Goal: Find specific page/section

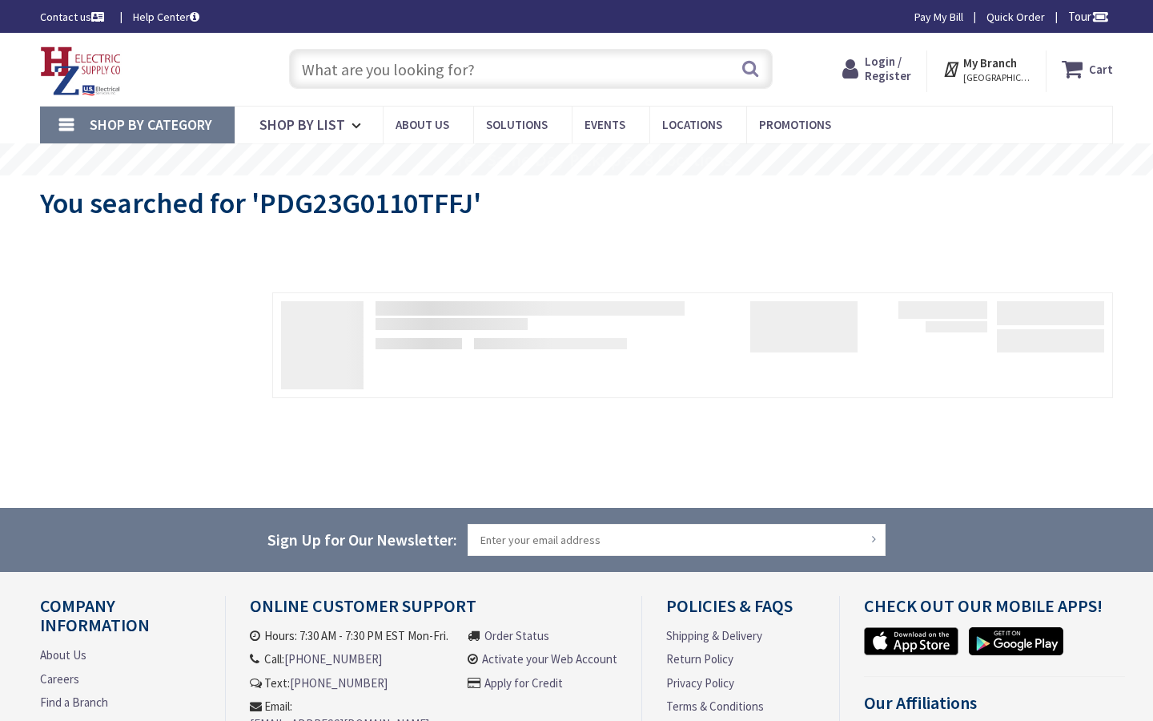
type input "Common St, [GEOGRAPHIC_DATA], [GEOGRAPHIC_DATA]"
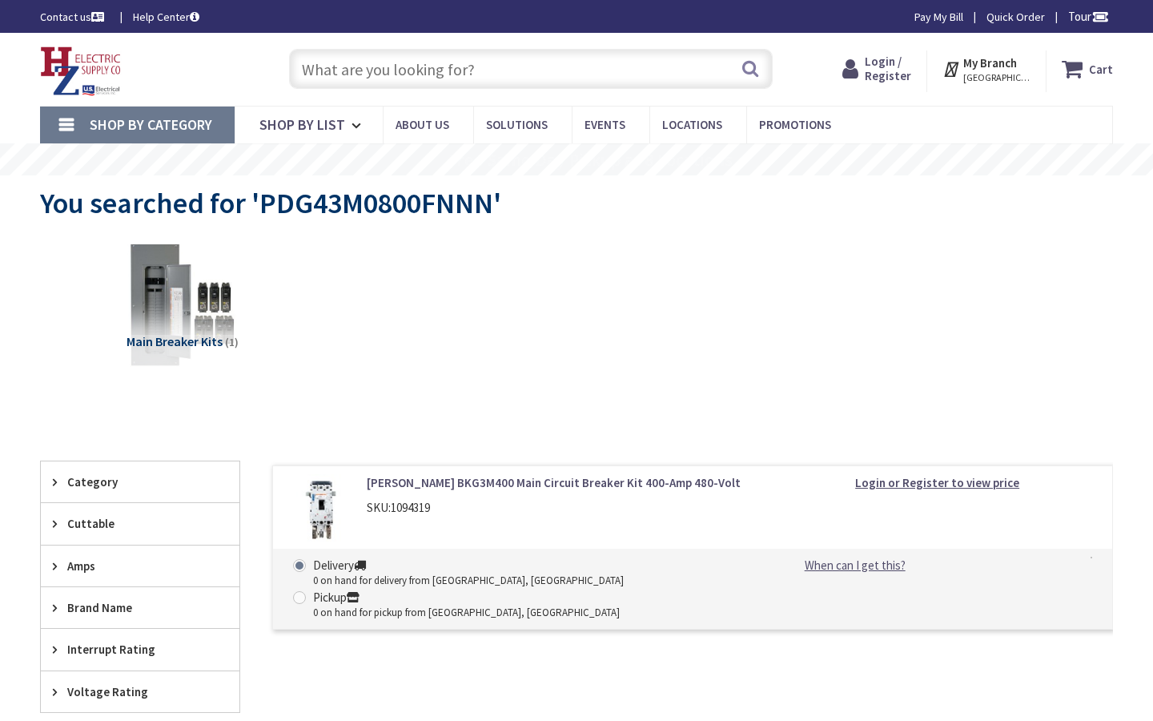
type input "Common St, [GEOGRAPHIC_DATA], [GEOGRAPHIC_DATA]"
